Goal: Transaction & Acquisition: Obtain resource

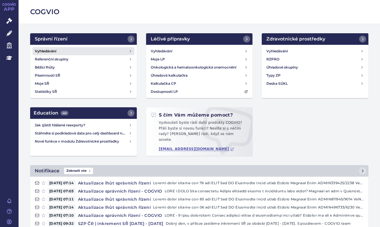
click at [41, 50] on h4 "Vyhledávání" at bounding box center [45, 51] width 21 height 6
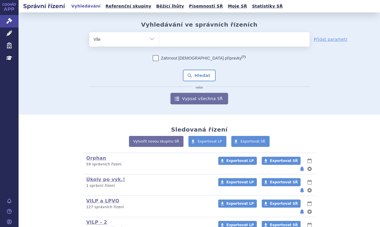
click at [12, 34] on link "Léčivé přípravky" at bounding box center [9, 34] width 19 height 12
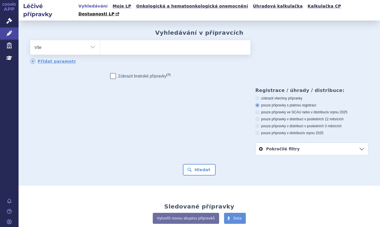
click at [150, 41] on ul at bounding box center [175, 46] width 150 height 12
click at [100, 41] on select at bounding box center [100, 47] width 0 height 14
click at [280, 2] on ul "Vyhledávání Moje LP Onkologická a hematoonkologická onemocnění Úhradová kalkula…" at bounding box center [228, 10] width 303 height 21
click at [306, 6] on link "Kalkulačka CP" at bounding box center [324, 6] width 37 height 8
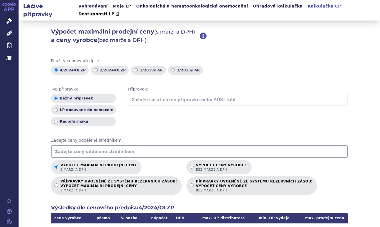
click at [90, 145] on input "text" at bounding box center [199, 151] width 297 height 13
click at [62, 145] on input "687.48436202" at bounding box center [199, 151] width 297 height 13
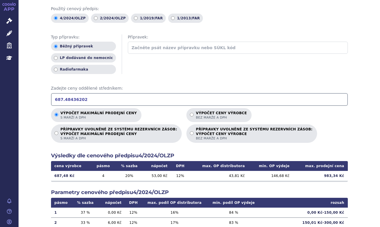
scroll to position [58, 0]
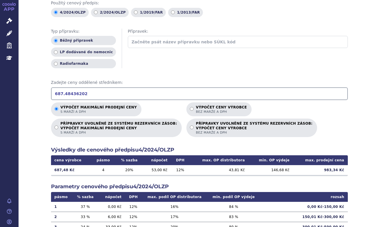
type input "687.48436202"
drag, startPoint x: 342, startPoint y: 163, endPoint x: 325, endPoint y: 165, distance: 17.2
click at [325, 165] on td "983,34 Kč" at bounding box center [320, 170] width 55 height 10
copy td "983,34 Kč"
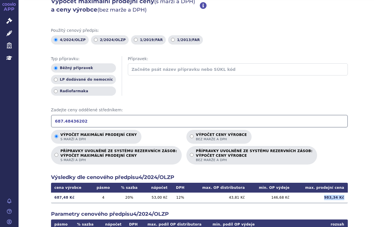
scroll to position [0, 0]
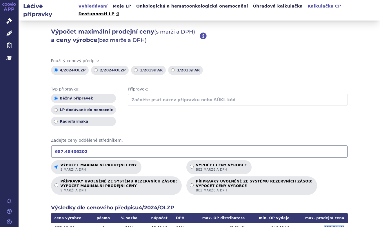
click at [98, 6] on link "Vyhledávání" at bounding box center [93, 6] width 33 height 8
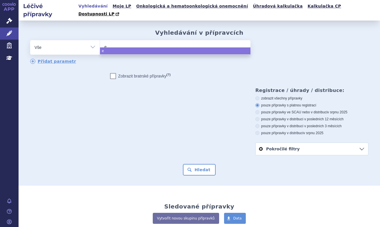
type input "ev"
type input "evr"
type input "evre"
type input "evren"
type input "evrenz"
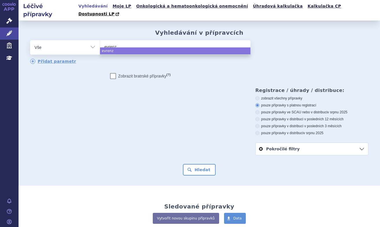
type input "evrenzo"
select select "evrenzo"
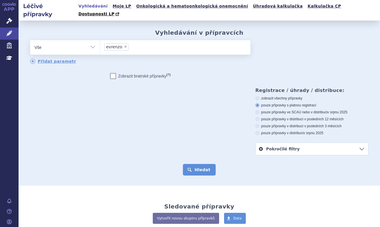
click at [205, 164] on button "Hledat" at bounding box center [199, 170] width 33 height 12
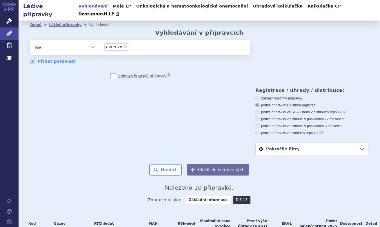
click at [238, 196] on link "DIS-13" at bounding box center [241, 200] width 17 height 8
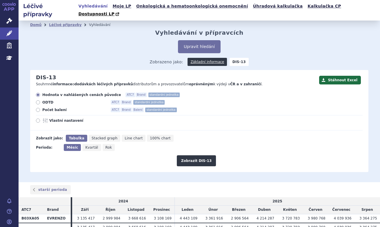
scroll to position [21, 0]
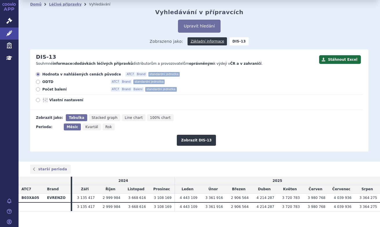
click at [39, 80] on icon at bounding box center [38, 82] width 4 height 4
click at [39, 81] on input "ODTD ATC7 Brand standardní jednotka" at bounding box center [39, 83] width 4 height 4
radio input "true"
click at [194, 135] on button "Zobrazit DIS-13" at bounding box center [196, 140] width 39 height 11
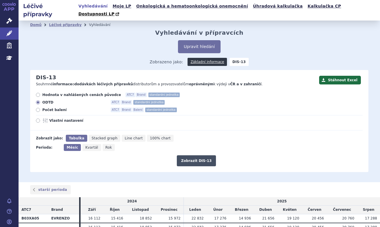
scroll to position [21, 0]
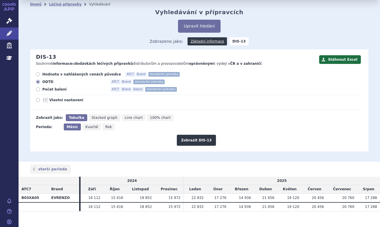
click at [45, 98] on icon at bounding box center [45, 100] width 7 height 5
click at [40, 99] on input "Vlastní nastavení" at bounding box center [39, 101] width 4 height 4
radio input "true"
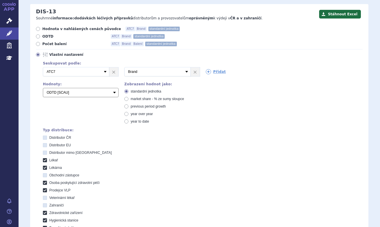
scroll to position [79, 0]
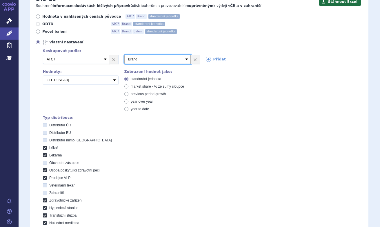
click at [185, 55] on select "Vyberte groupování ATC3 ATC5 ATC7 Brand Balení SÚKL kód MAH VPOIS Referenční sk…" at bounding box center [157, 59] width 66 height 9
select select "suklCode"
click at [124, 55] on select "Vyberte groupování ATC3 ATC5 ATC7 Brand Balení SÚKL kód MAH VPOIS Referenční sk…" at bounding box center [157, 59] width 66 height 9
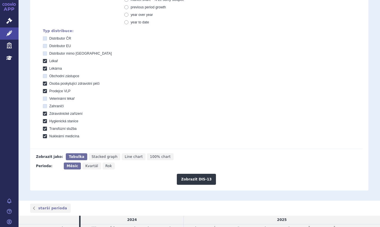
scroll to position [194, 0]
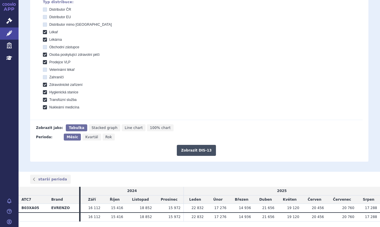
click at [196, 145] on button "Zobrazit DIS-13" at bounding box center [196, 150] width 39 height 11
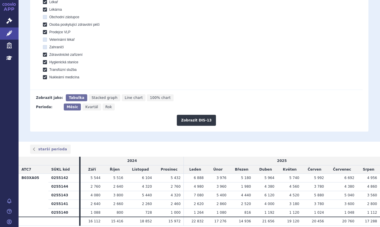
scroll to position [239, 0]
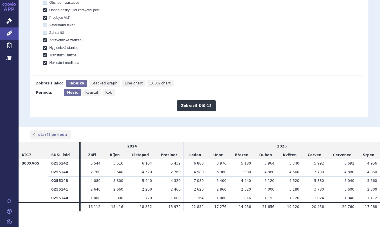
click at [150, 81] on span "100% chart" at bounding box center [160, 83] width 21 height 4
click at [147, 80] on input "100% chart" at bounding box center [149, 82] width 4 height 4
radio input "true"
click at [195, 101] on button "Zobrazit DIS-13" at bounding box center [196, 106] width 39 height 11
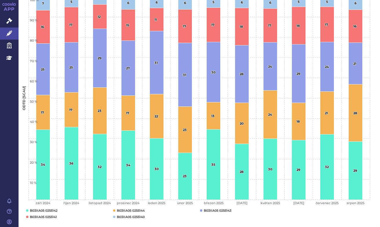
scroll to position [419, 0]
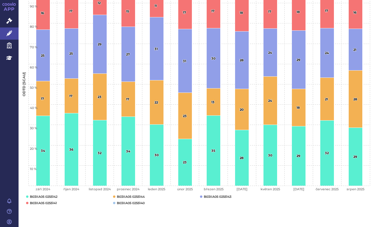
click at [174, 196] on rect "Interactive chart" at bounding box center [197, 87] width 357 height 249
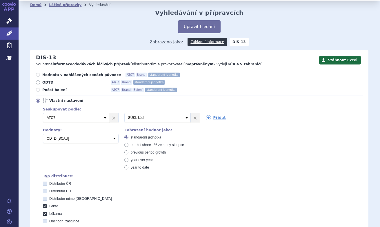
scroll to position [0, 0]
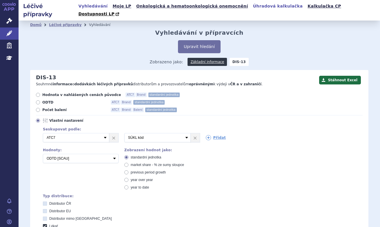
click at [259, 7] on link "Úhradová kalkulačka" at bounding box center [277, 6] width 53 height 8
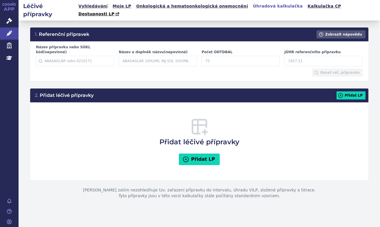
click at [83, 56] on input "Název přípravku nebo SÚKL kód (nepovinné)" at bounding box center [75, 61] width 78 height 10
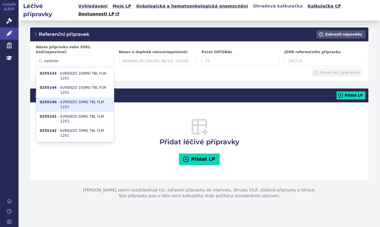
click at [86, 98] on li "0255140 - EVRENZO 20MG TBL FLM 12X1" at bounding box center [75, 105] width 78 height 14
type input "0255140"
type input "EVRENZO 20MG TBL FLM 12X1"
type input "8"
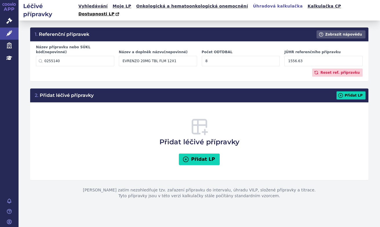
click at [92, 109] on div "Přidat léčivé přípravky Přidat LP" at bounding box center [199, 141] width 327 height 67
drag, startPoint x: 303, startPoint y: 49, endPoint x: 271, endPoint y: 50, distance: 31.6
click at [271, 50] on div "Název přípravku nebo SÚKL kód (nepovinné) 0255140 0255140 - EVRENZO 20MG TBL FL…" at bounding box center [199, 57] width 331 height 24
paste input "687.48436202"
click at [311, 56] on input "687.48436202" at bounding box center [323, 61] width 78 height 10
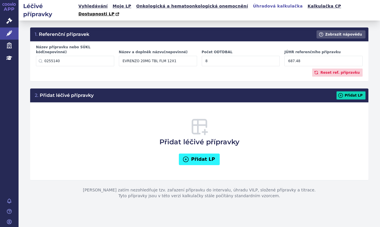
type input "687.48"
click at [204, 154] on button "Přidat LP" at bounding box center [199, 160] width 41 height 12
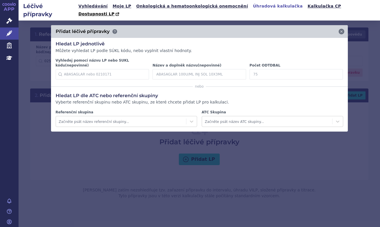
click at [114, 69] on input "Vyhledej pomocí názvu LP nebo SUKL kódu (nepovinné)" at bounding box center [103, 74] width 94 height 10
click at [65, 100] on p "Vyberte referenční skupinu nebo ATC skupinu, ze které chcete přidat LP pro kalk…" at bounding box center [199, 103] width 287 height 6
click at [241, 118] on div at bounding box center [267, 121] width 124 height 7
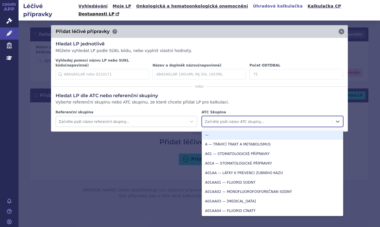
paste input "B03XA05"
type input "B03XA05"
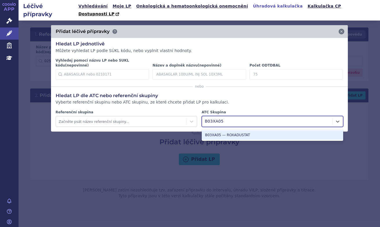
click at [239, 131] on div "B03XA05 — ROXADUSTAT" at bounding box center [272, 136] width 141 height 10
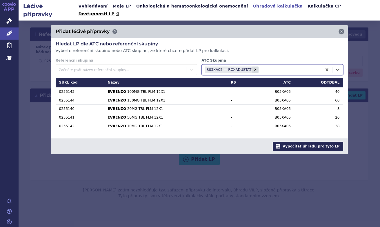
click at [305, 142] on button "Vypočítat úhradu pro tyto LP" at bounding box center [308, 146] width 70 height 9
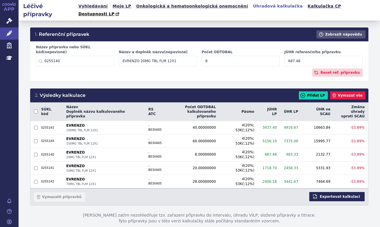
click at [339, 192] on button "Exportovat kalkulaci" at bounding box center [336, 196] width 55 height 9
click at [207, 189] on div "Vymazat 0 přípravků Exportovat kalkulaci" at bounding box center [199, 197] width 338 height 17
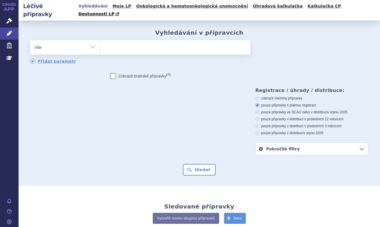
click at [122, 40] on ul at bounding box center [175, 46] width 150 height 12
click at [100, 40] on select at bounding box center [100, 47] width 0 height 14
click at [121, 40] on ul at bounding box center [175, 46] width 150 height 12
click at [100, 40] on select at bounding box center [100, 47] width 0 height 14
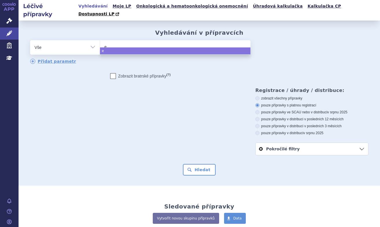
type input "ev"
type input "evr"
type input "evre"
type input "evren"
type input "evrenz"
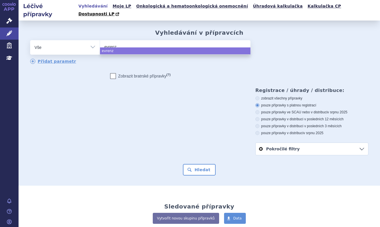
type input "evrenzo"
select select "evrenzo"
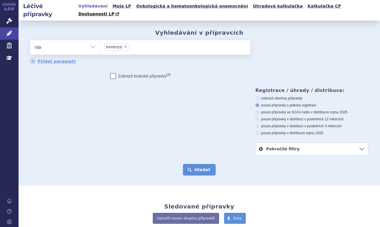
click at [196, 164] on button "Hledat" at bounding box center [199, 170] width 33 height 12
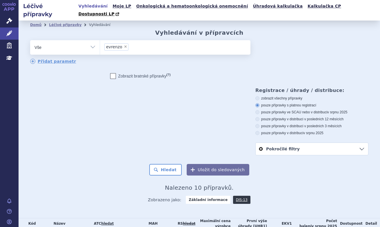
scroll to position [136, 0]
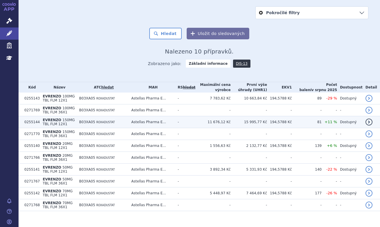
click at [115, 121] on span "ROXADUSTAT" at bounding box center [105, 122] width 19 height 3
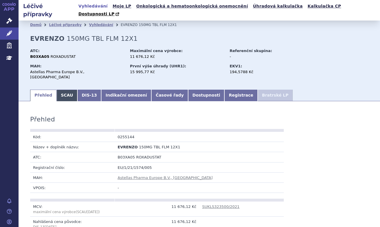
click at [65, 90] on link "SCAU" at bounding box center [67, 96] width 21 height 12
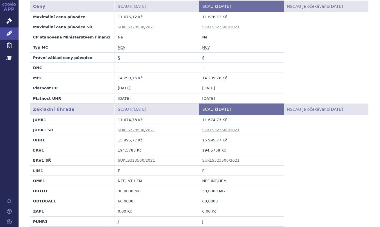
scroll to position [145, 0]
